Goal: Transaction & Acquisition: Purchase product/service

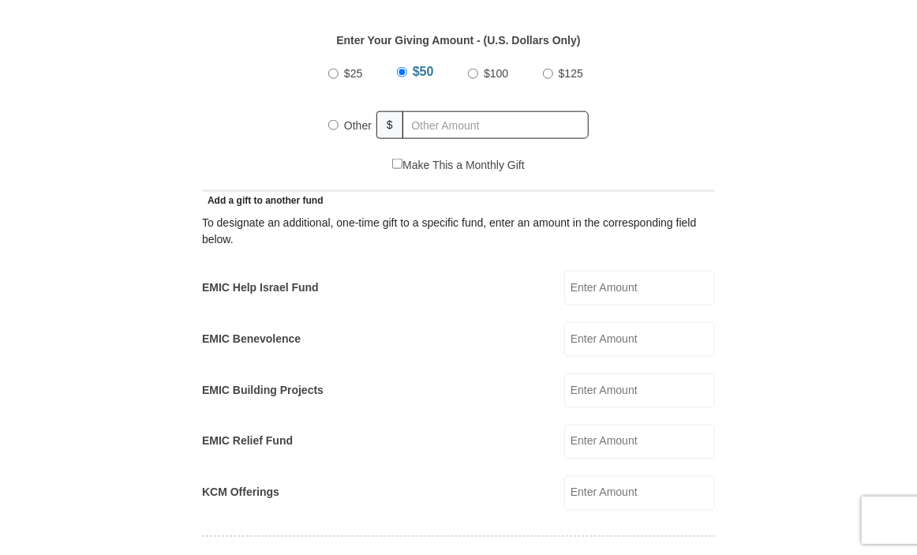
scroll to position [721, 0]
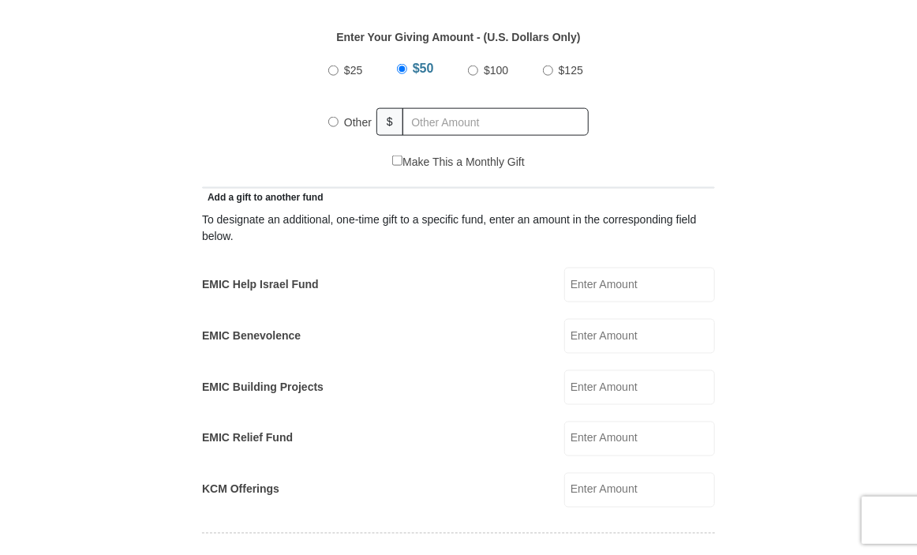
click at [572, 277] on input "EMIC Help Israel Fund" at bounding box center [639, 285] width 151 height 35
click at [578, 274] on input "EMIC Help Israel Fund" at bounding box center [639, 285] width 151 height 35
type input "225.00"
click at [332, 119] on input "Other" at bounding box center [333, 122] width 10 height 10
radio input "true"
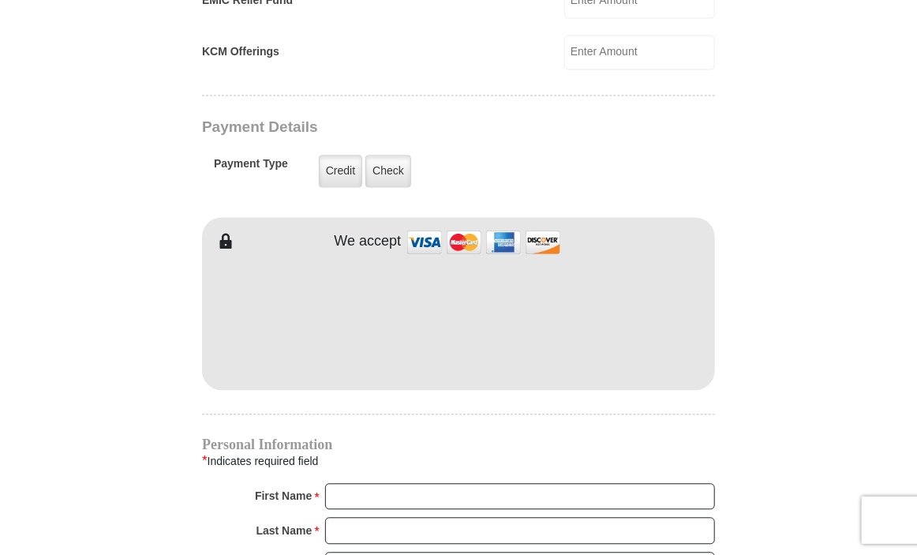
scroll to position [1163, 0]
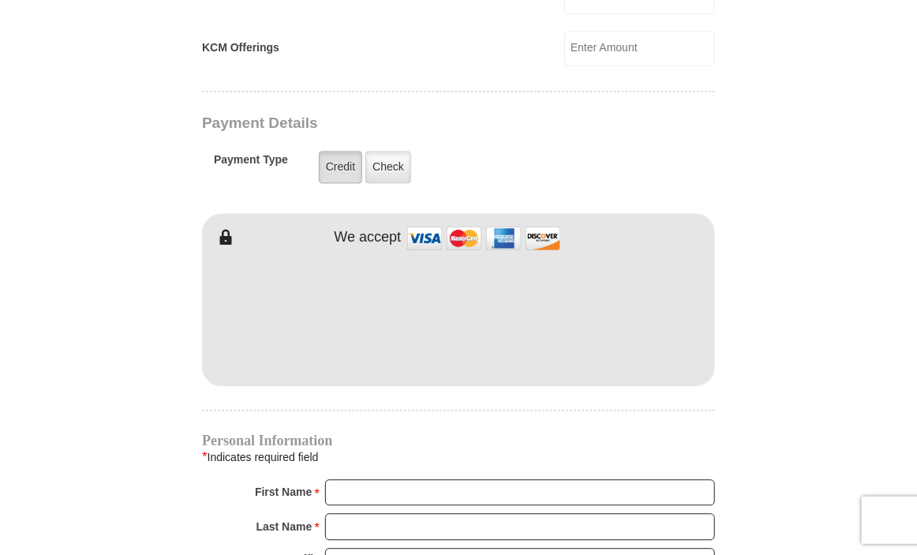
click at [338, 166] on label "Credit" at bounding box center [340, 167] width 43 height 32
click at [0, 0] on input "Credit" at bounding box center [0, 0] width 0 height 0
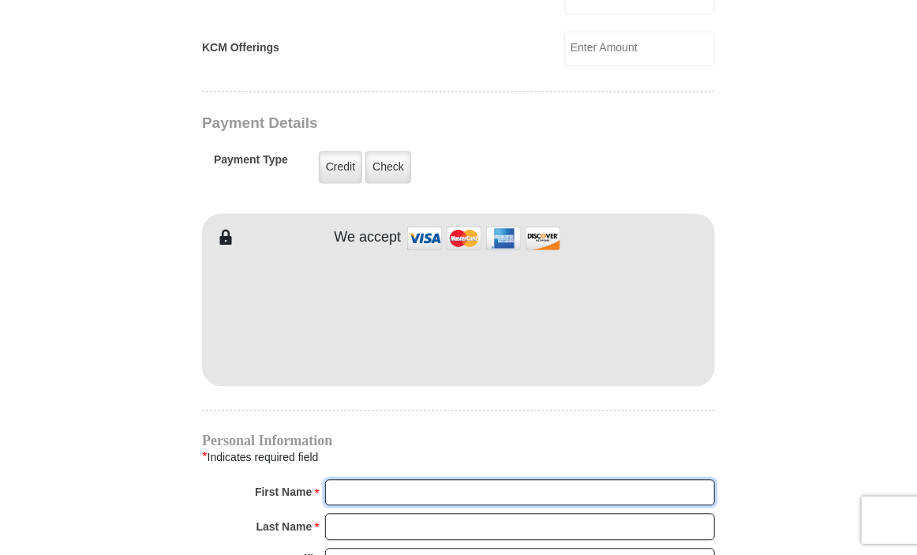
click at [347, 488] on input "First Name *" at bounding box center [520, 492] width 390 height 27
type input "[PERSON_NAME]"
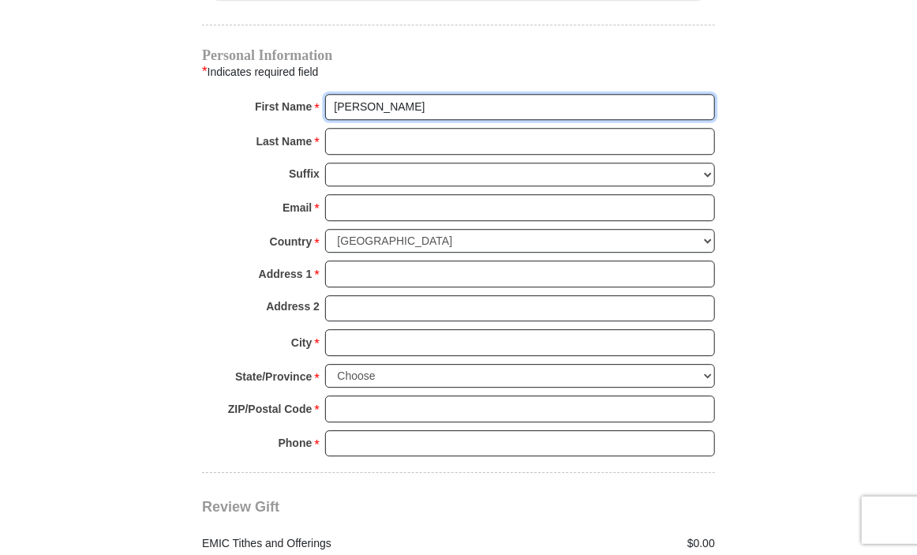
scroll to position [1562, 0]
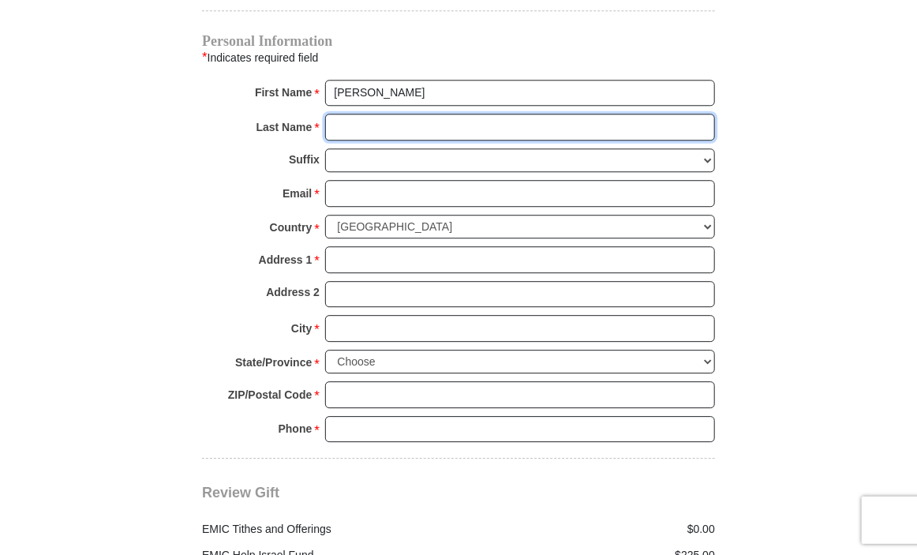
click at [335, 126] on input "Last Name *" at bounding box center [520, 127] width 390 height 27
type input "[PERSON_NAME]"
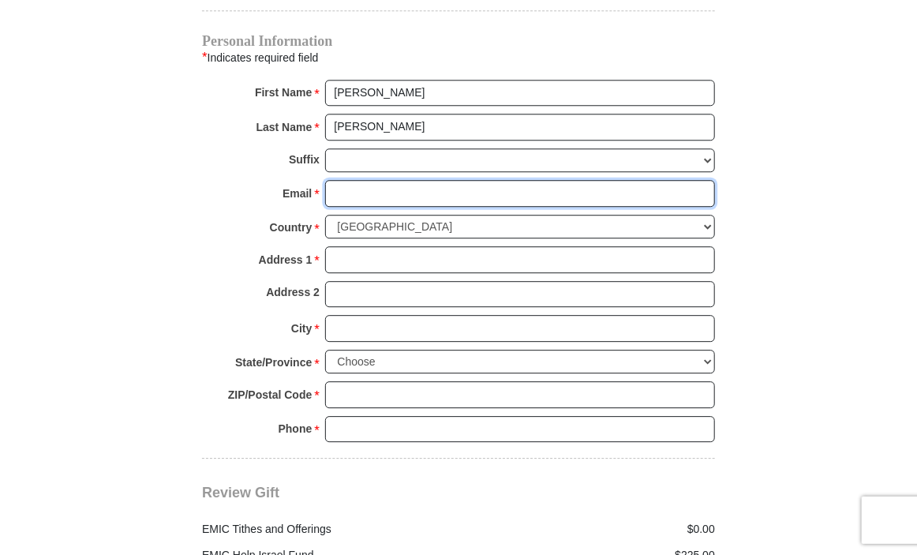
click at [360, 187] on input "Email *" at bounding box center [520, 193] width 390 height 27
type input "[EMAIL_ADDRESS][DOMAIN_NAME]"
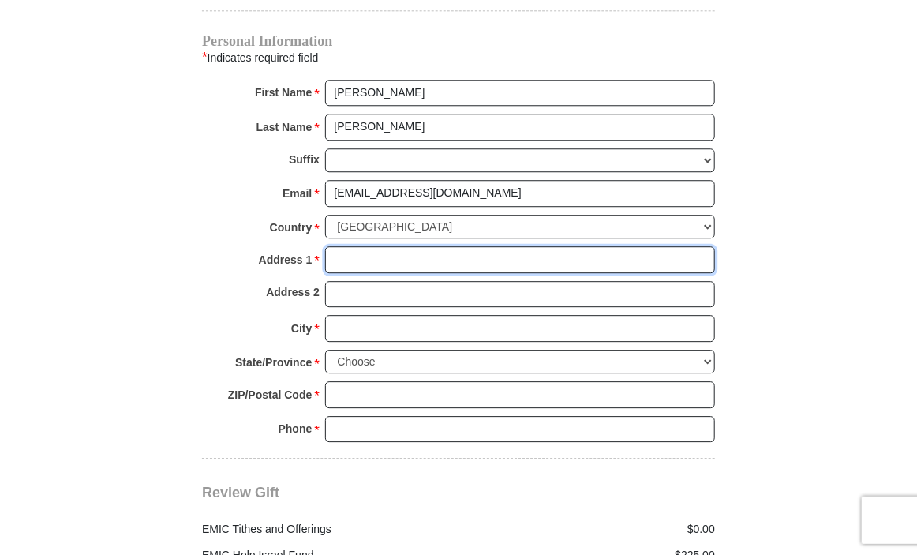
click at [355, 257] on input "Address 1 *" at bounding box center [520, 259] width 390 height 27
type input "[STREET_ADDRESS]"
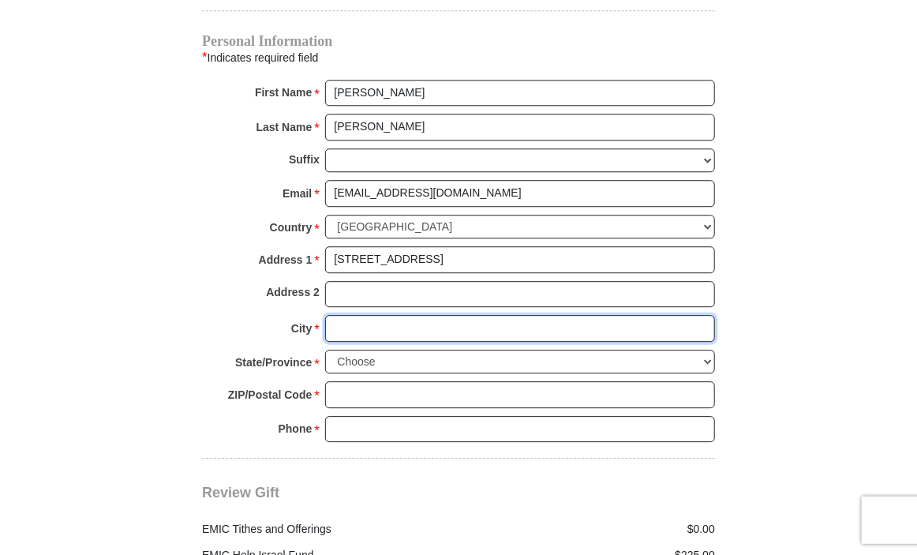
type input "Roswell"
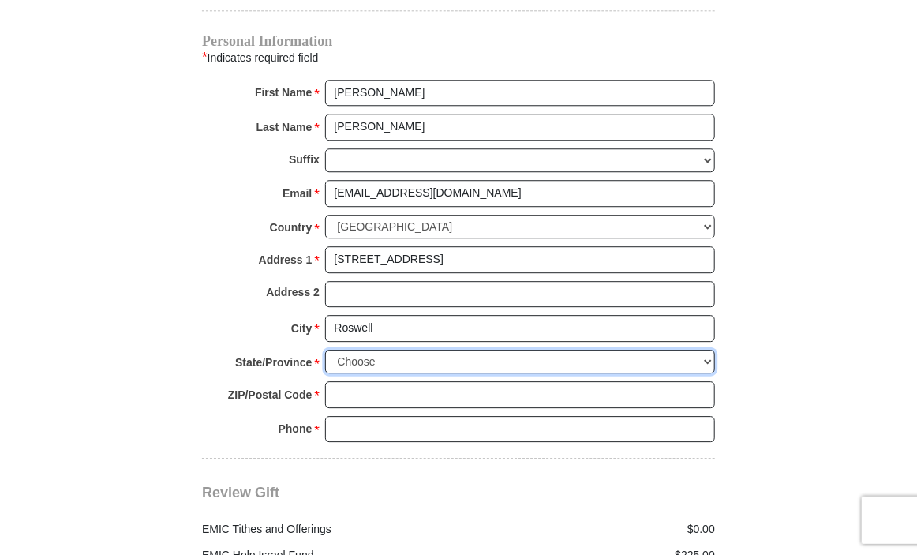
select select "GA"
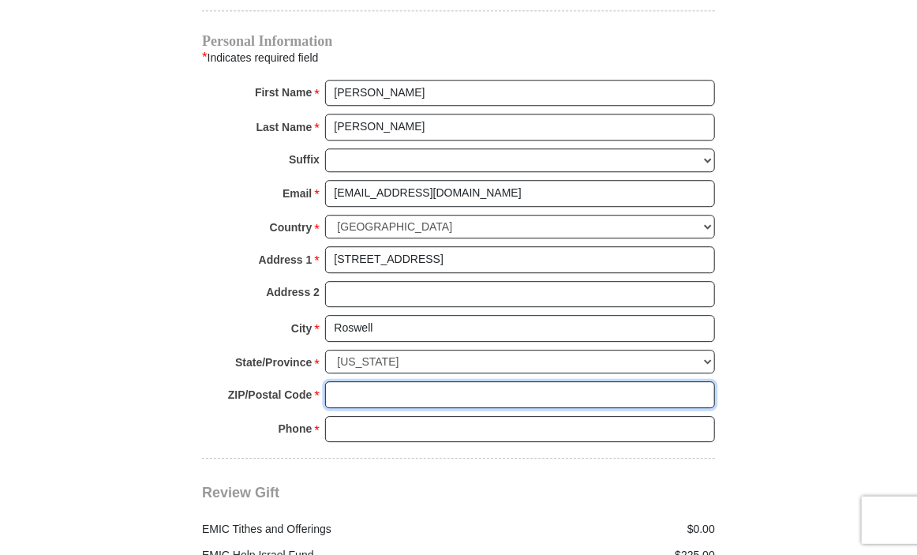
type input "30075"
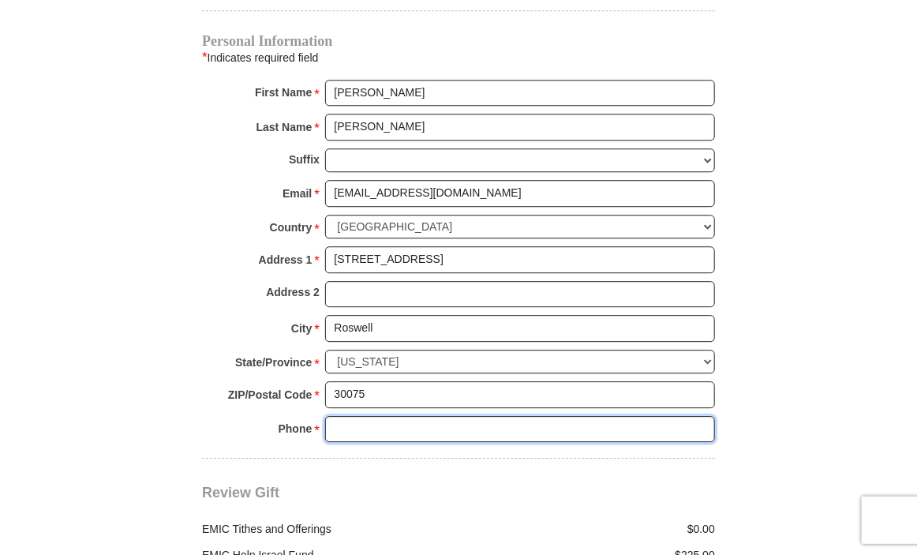
click at [343, 422] on input "Phone * *" at bounding box center [520, 429] width 390 height 27
type input "6785755575"
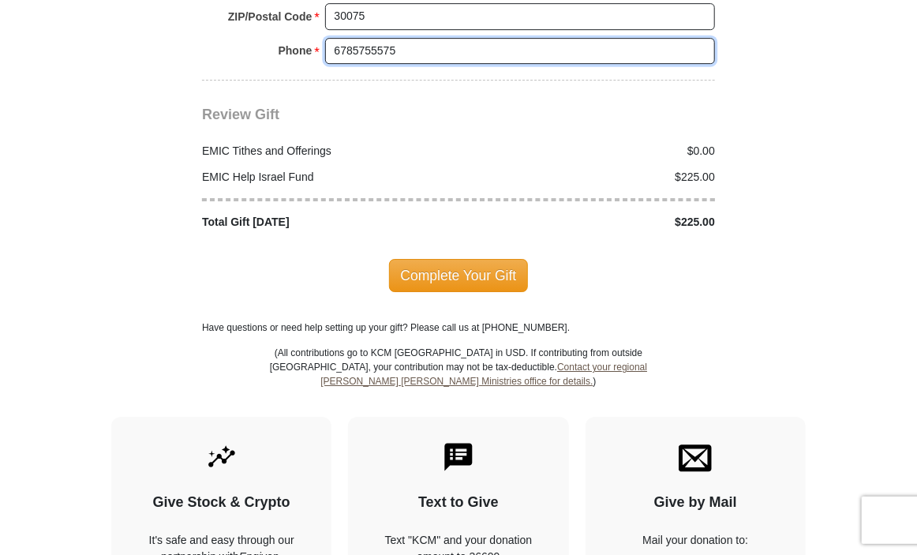
scroll to position [1958, 0]
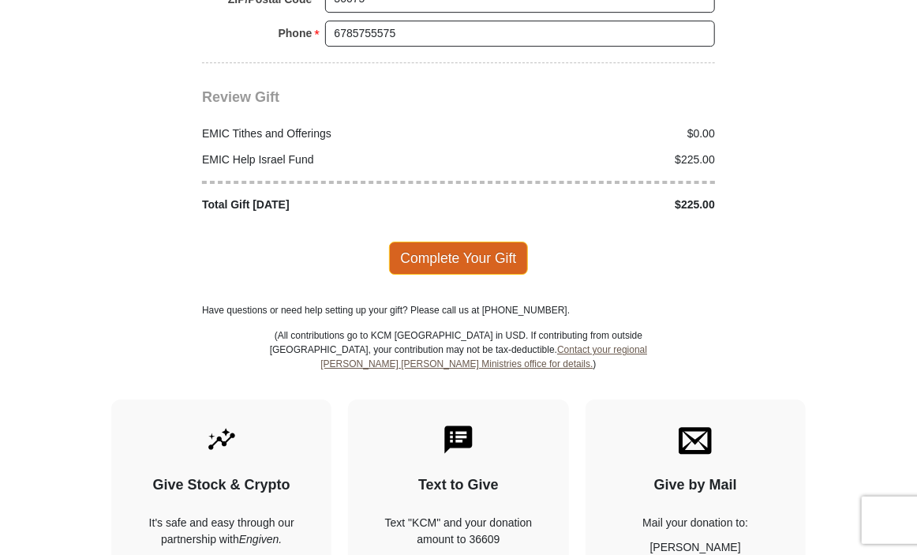
click at [432, 251] on span "Complete Your Gift" at bounding box center [459, 258] width 140 height 33
